Goal: Navigation & Orientation: Find specific page/section

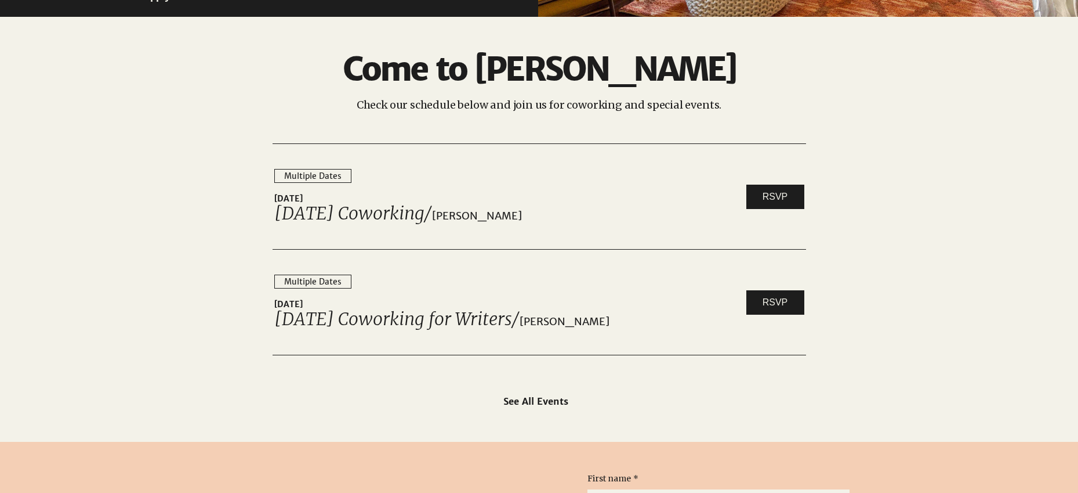
scroll to position [1769, 0]
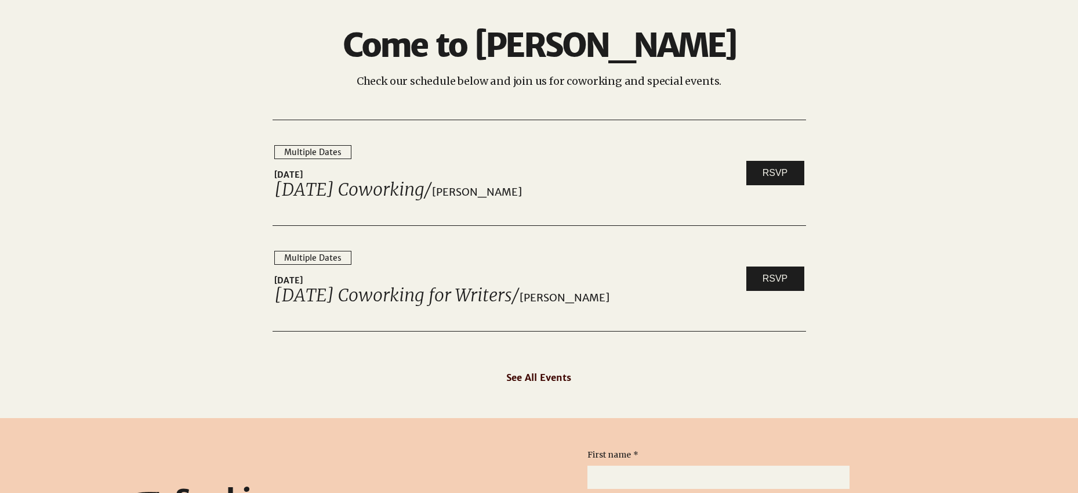
click at [529, 372] on span "See All Events" at bounding box center [538, 377] width 65 height 12
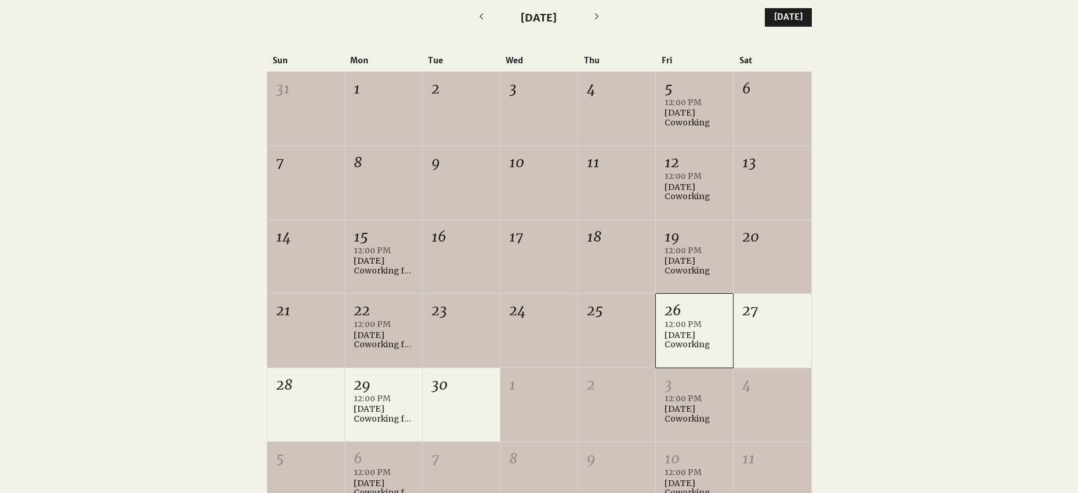
scroll to position [324, 0]
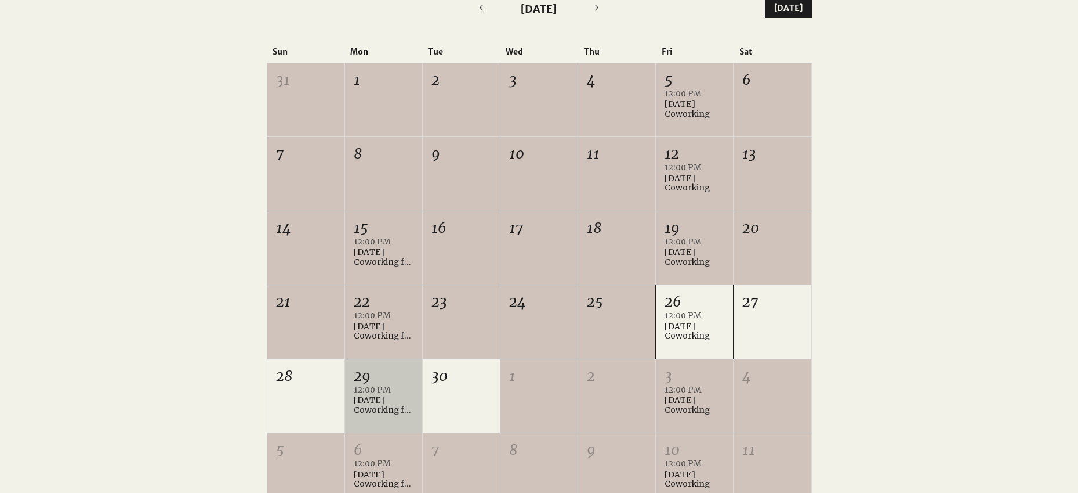
click at [361, 407] on div "Monday Coworking for Writers" at bounding box center [384, 405] width 60 height 20
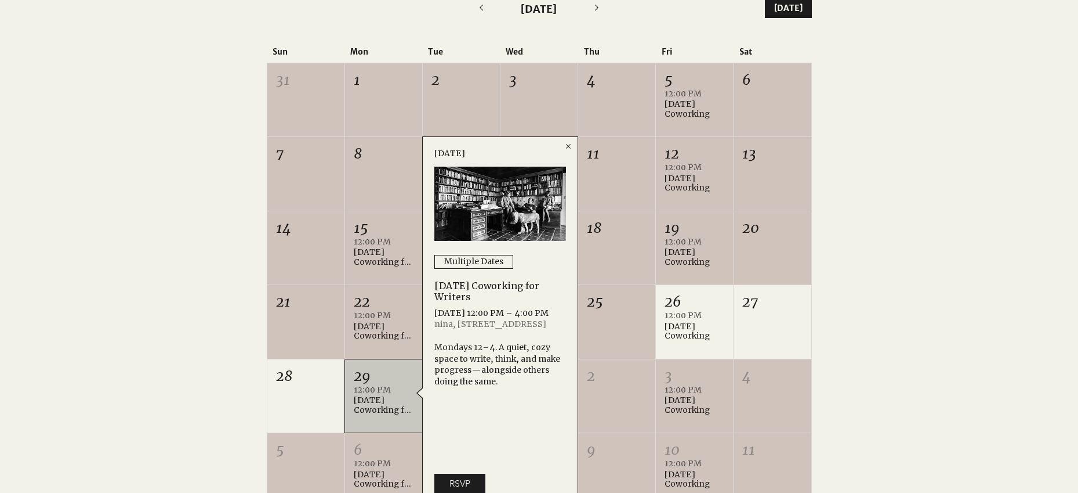
click at [569, 145] on icon "Close" at bounding box center [568, 146] width 5 height 5
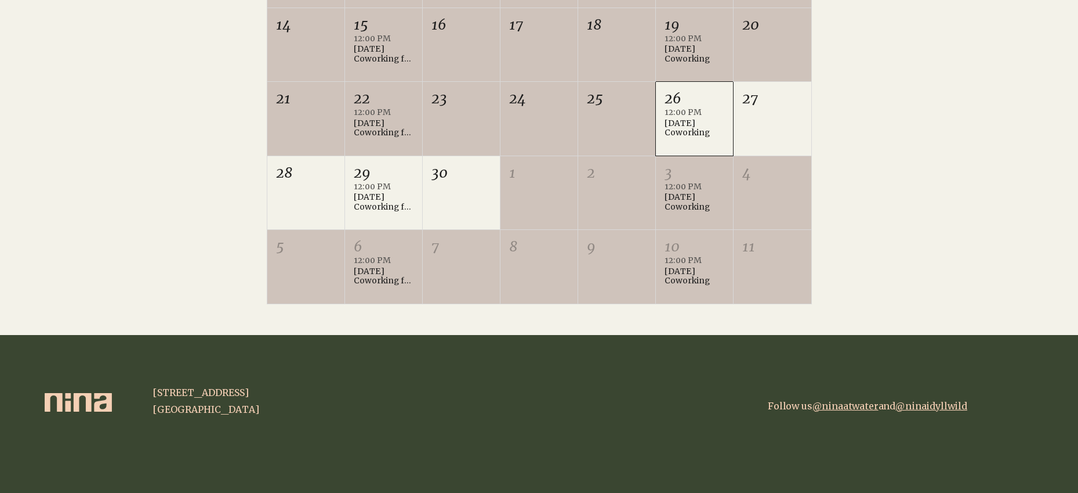
scroll to position [0, 0]
